Goal: Task Accomplishment & Management: Manage account settings

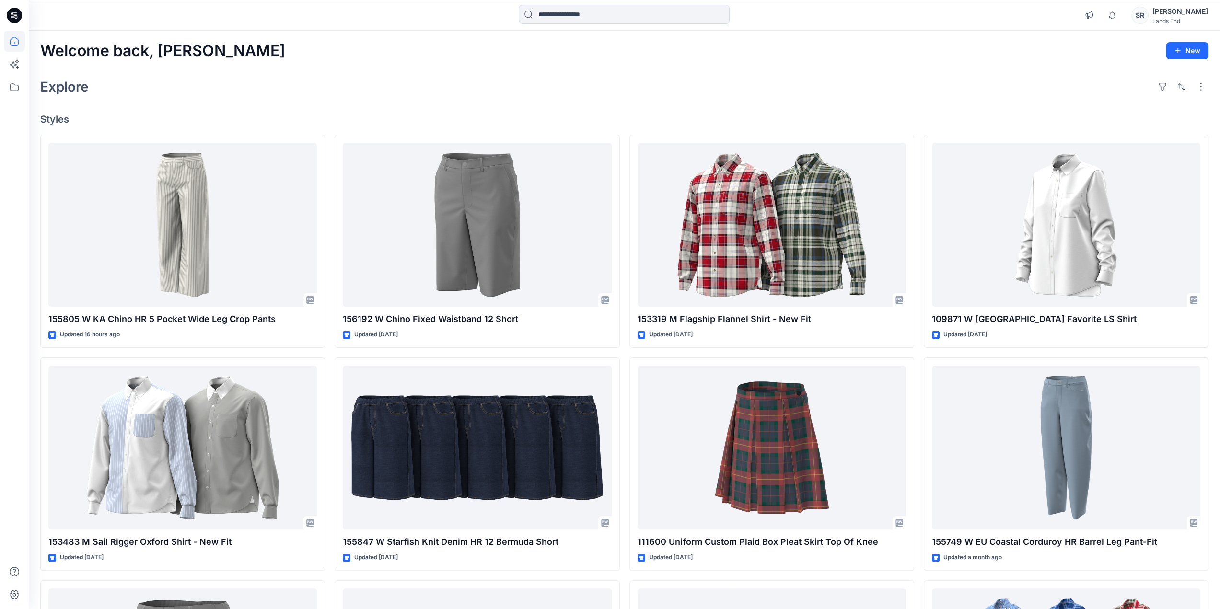
click at [737, 91] on div "Explore" at bounding box center [624, 86] width 1168 height 23
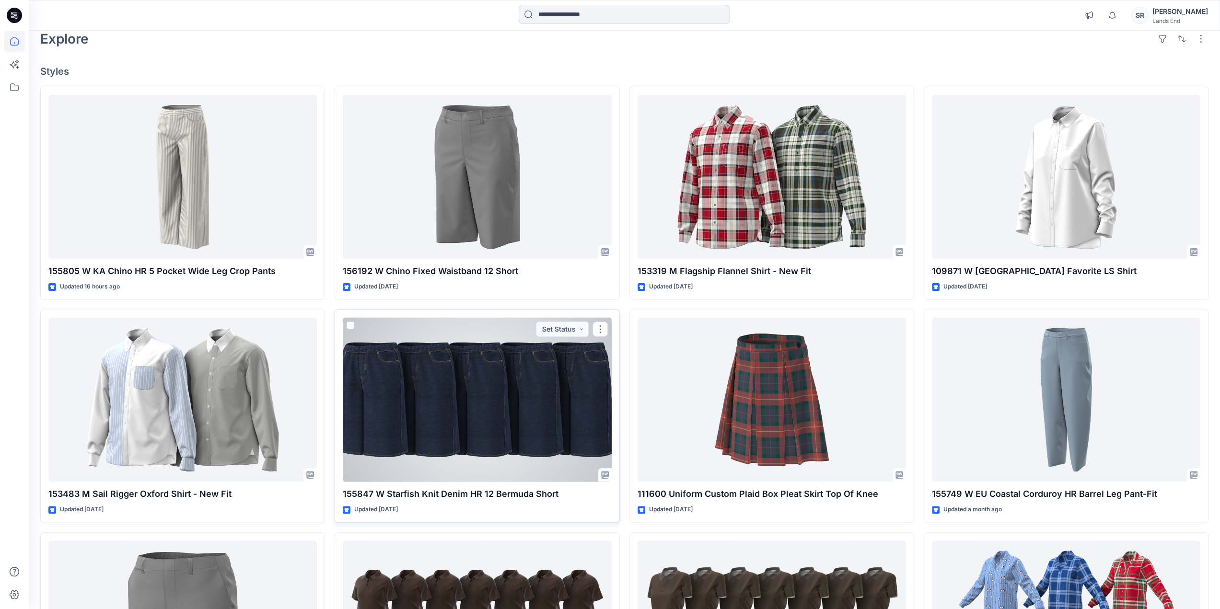
click at [482, 399] on div at bounding box center [477, 400] width 268 height 164
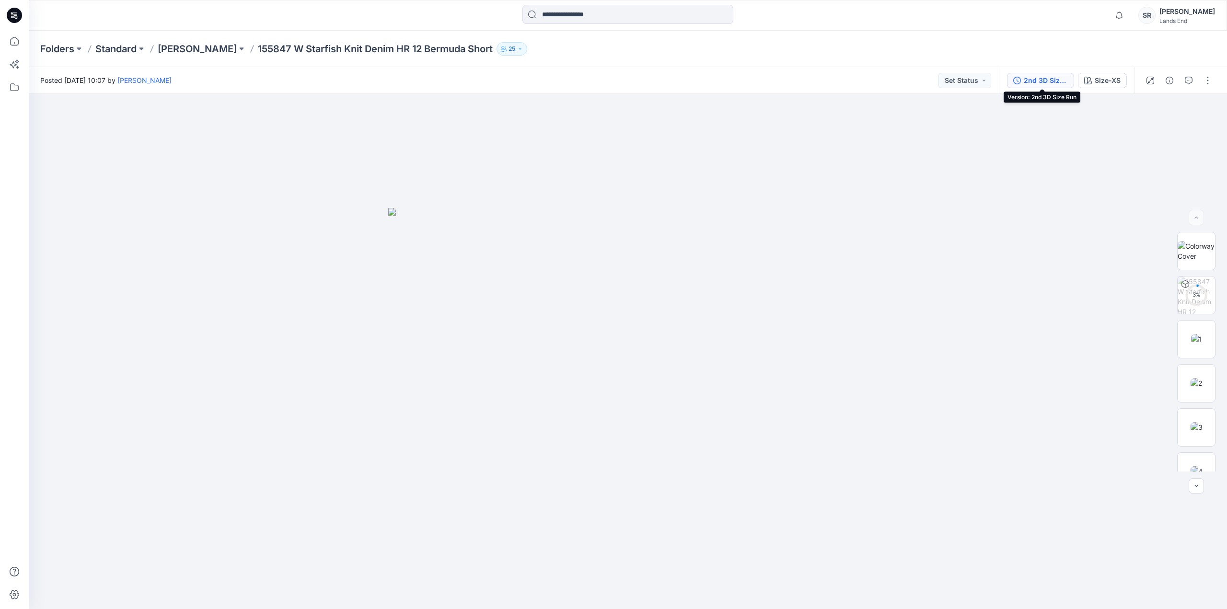
click at [1037, 82] on div "2nd 3D Size Run" at bounding box center [1046, 80] width 44 height 11
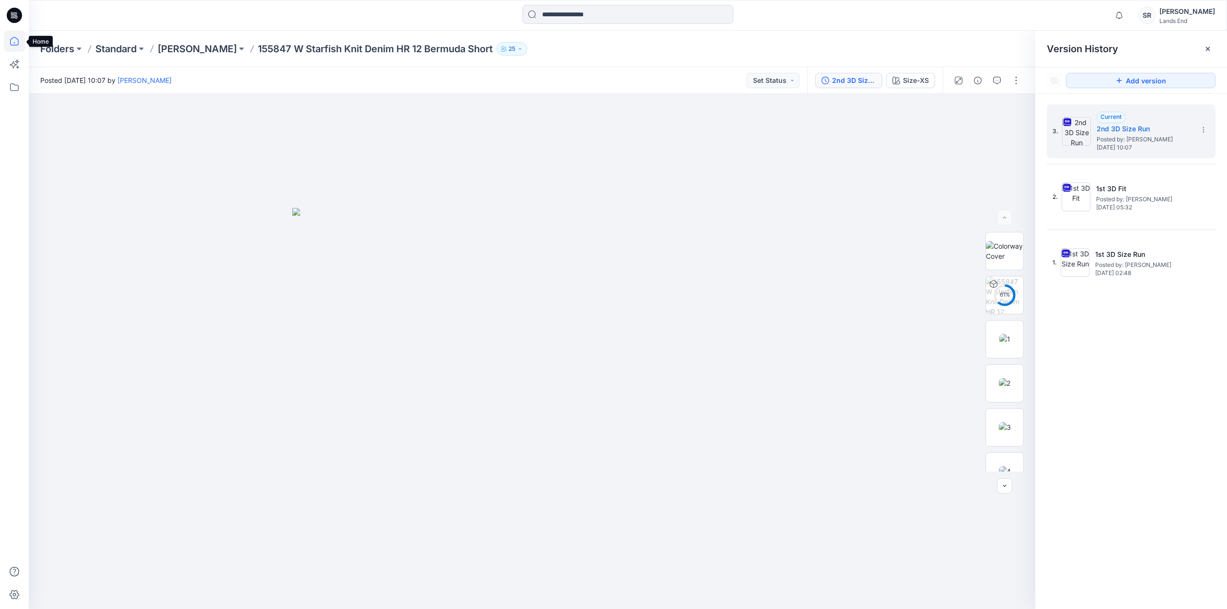
click at [11, 37] on icon at bounding box center [14, 41] width 21 height 21
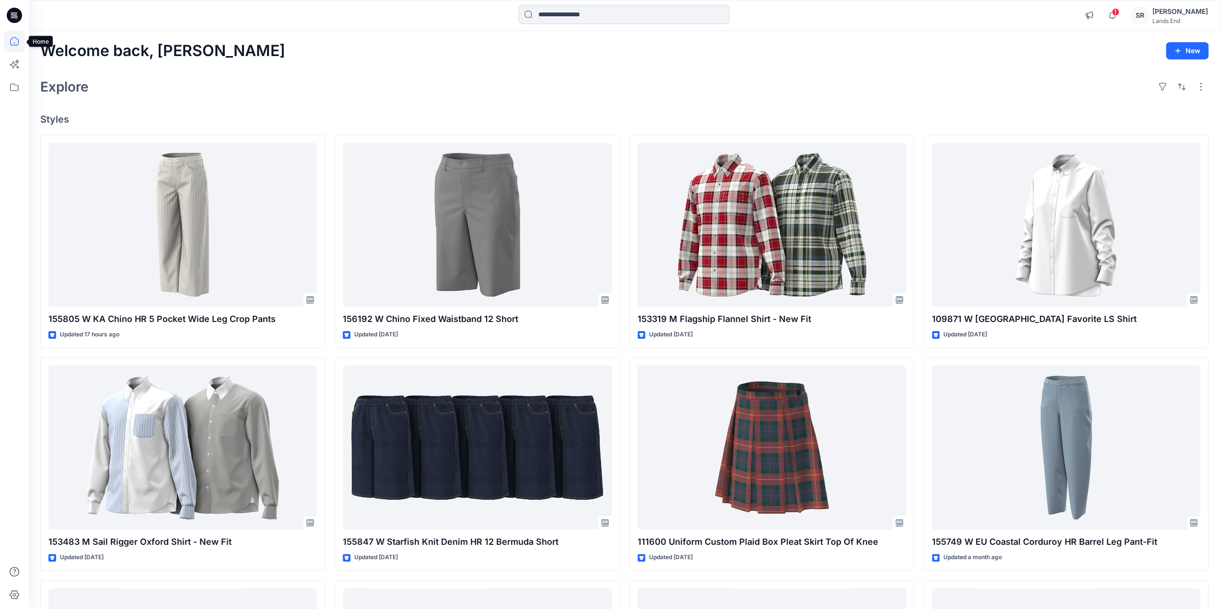
click at [12, 41] on icon at bounding box center [14, 41] width 21 height 21
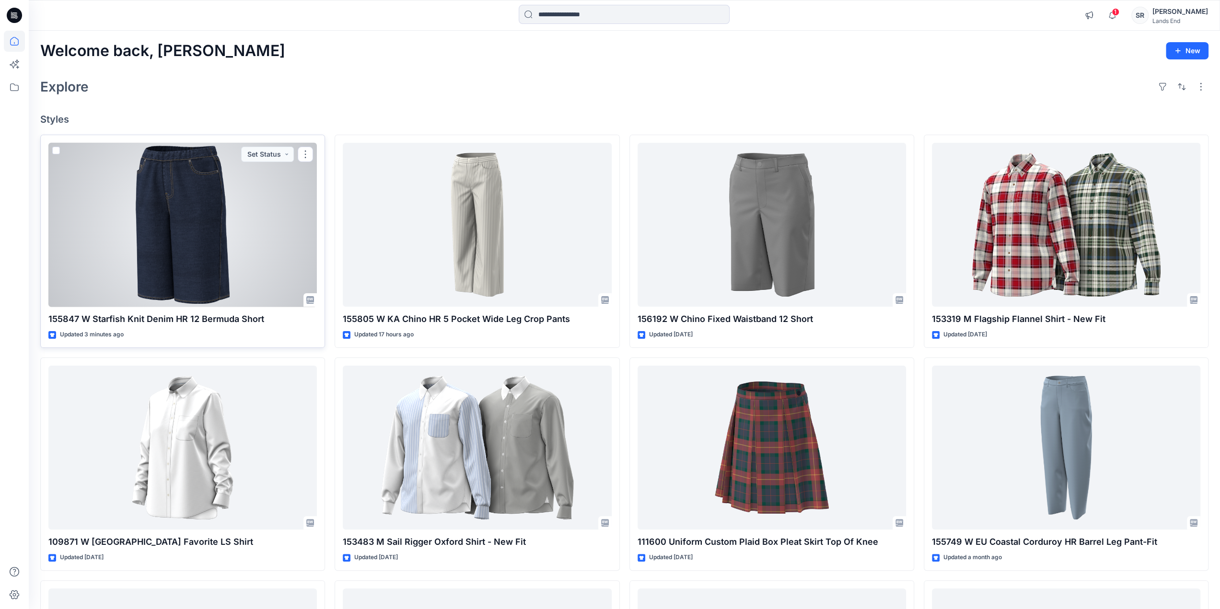
click at [201, 233] on div at bounding box center [182, 225] width 268 height 164
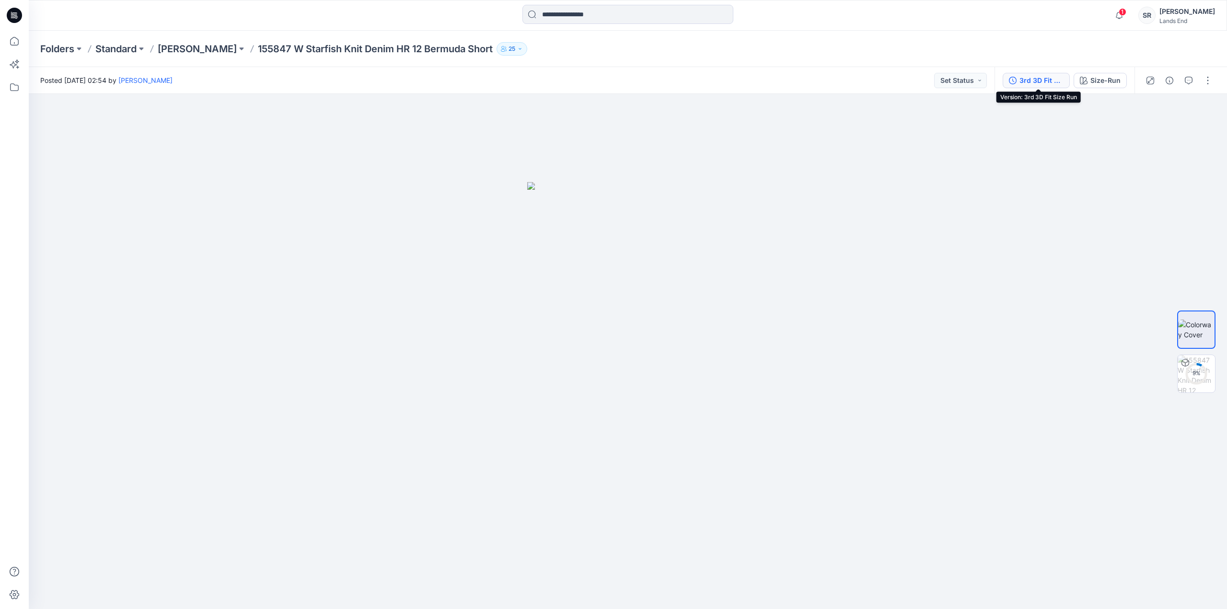
click at [1029, 79] on div "3rd 3D Fit Size Run" at bounding box center [1042, 80] width 44 height 11
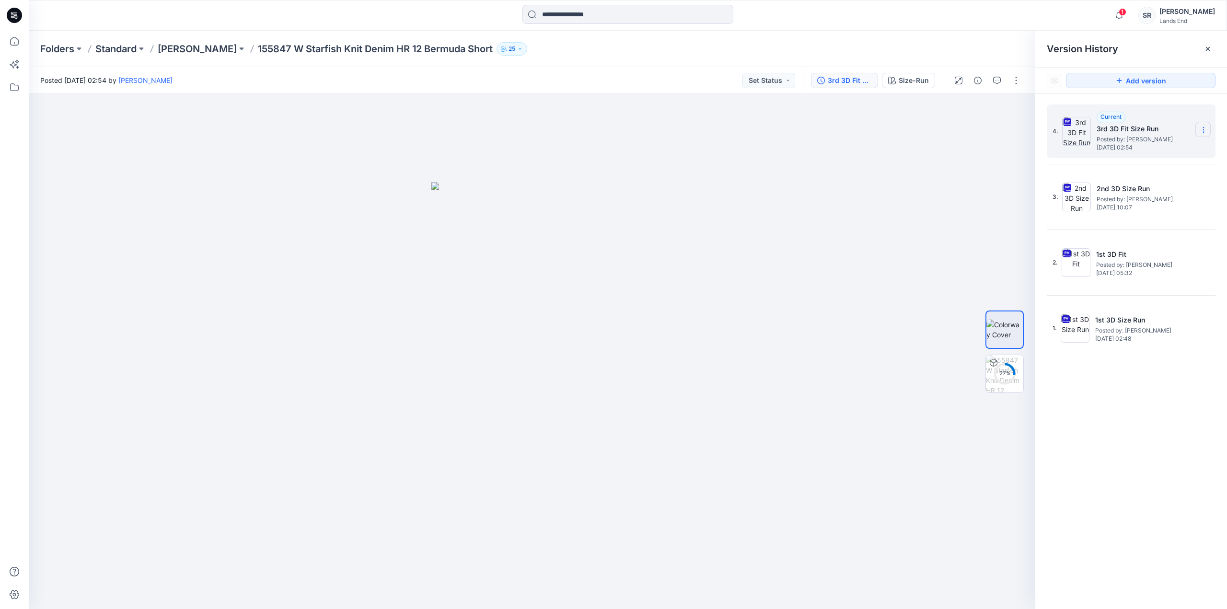
click at [1205, 129] on icon at bounding box center [1204, 130] width 8 height 8
click at [1140, 210] on span "Delete Version" at bounding box center [1137, 211] width 45 height 12
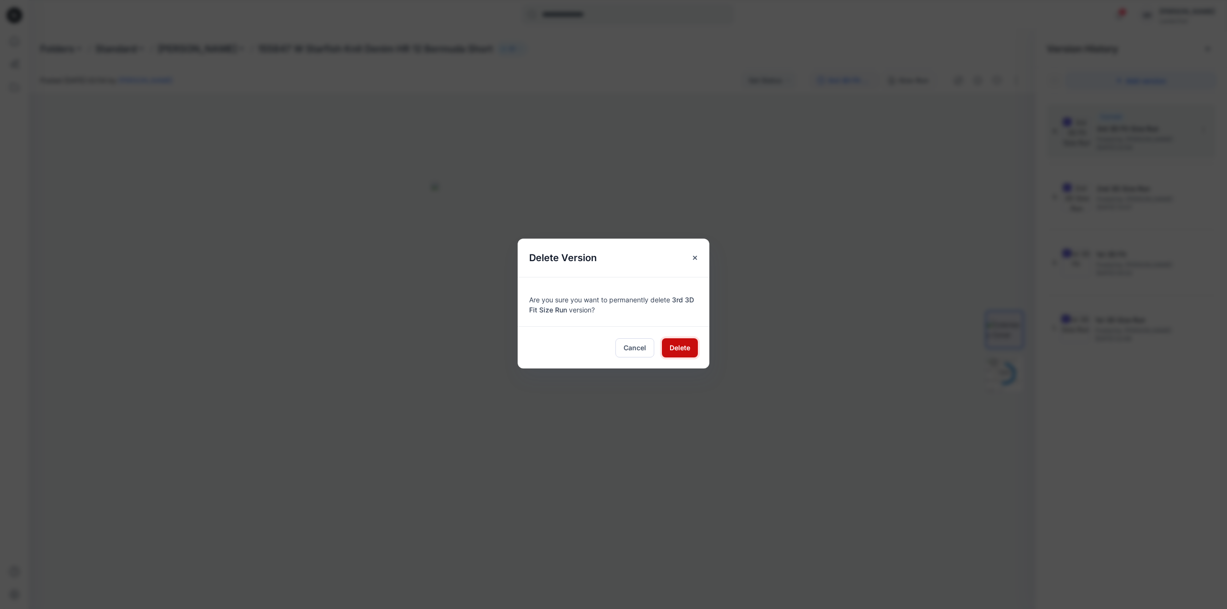
click at [677, 349] on span "Delete" at bounding box center [680, 348] width 21 height 10
